Goal: Information Seeking & Learning: Learn about a topic

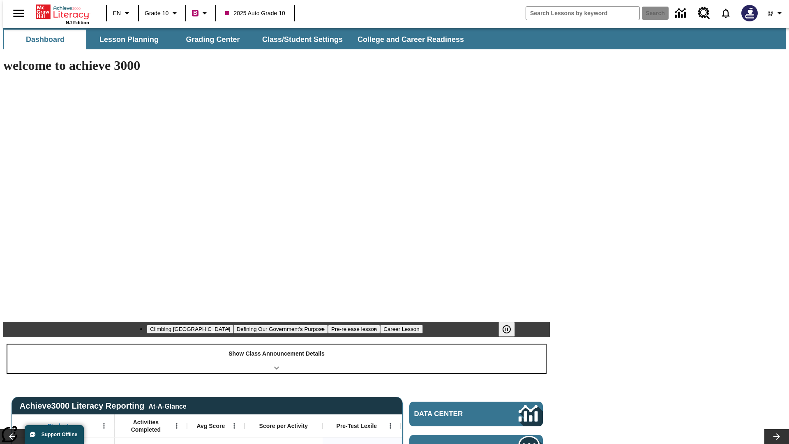
click at [277, 345] on div "Show Class Announcement Details" at bounding box center [276, 359] width 539 height 28
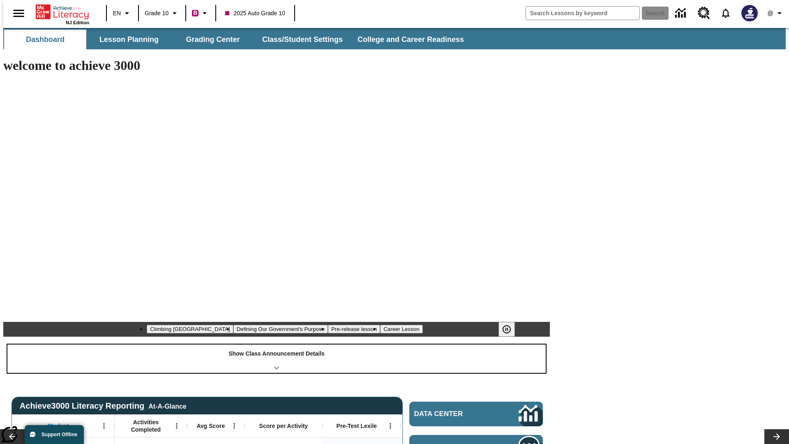
click at [277, 345] on div "Show Class Announcement Details" at bounding box center [276, 359] width 539 height 28
